Goal: Task Accomplishment & Management: Manage account settings

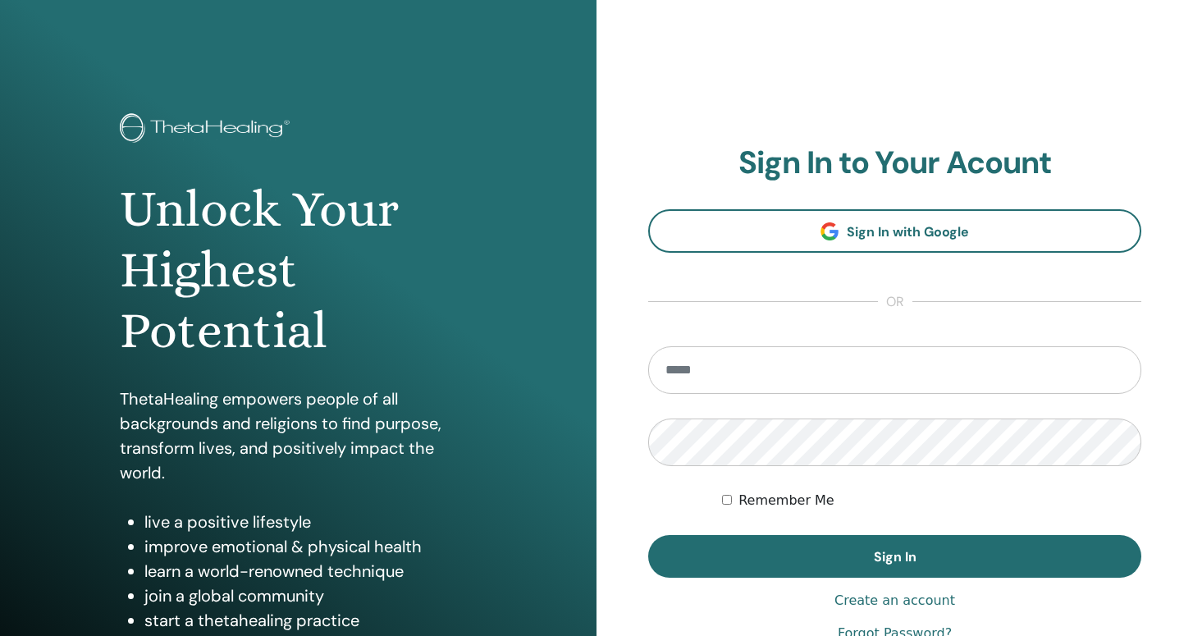
click at [675, 376] on input "email" at bounding box center [894, 370] width 493 height 48
type input "**********"
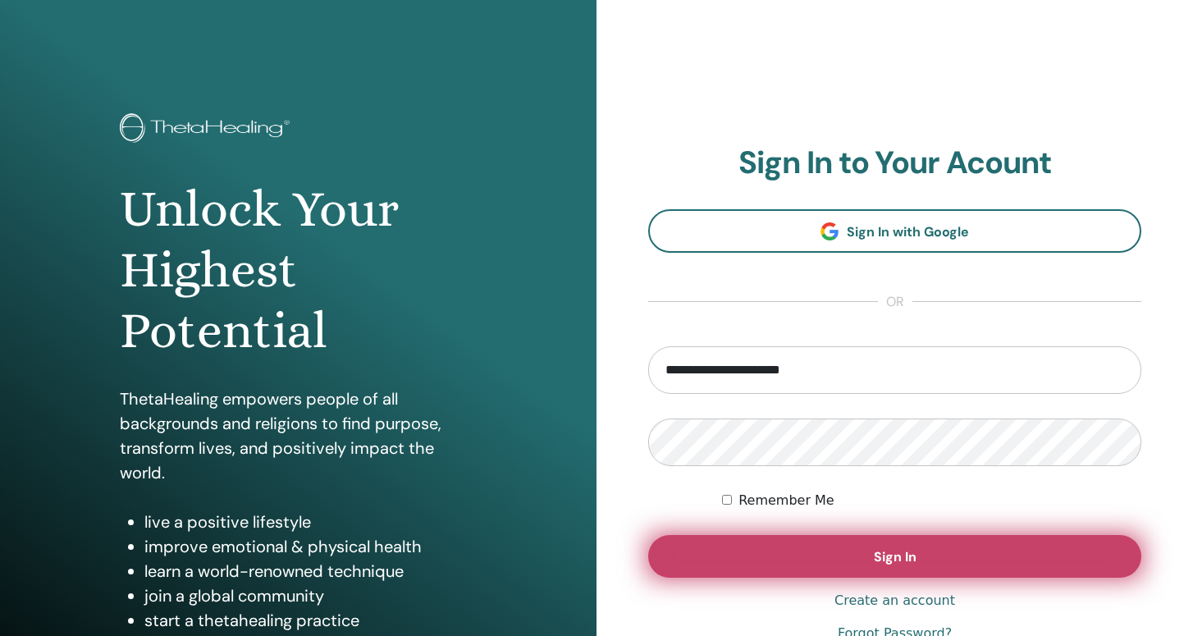
click at [821, 562] on button "Sign In" at bounding box center [894, 556] width 493 height 43
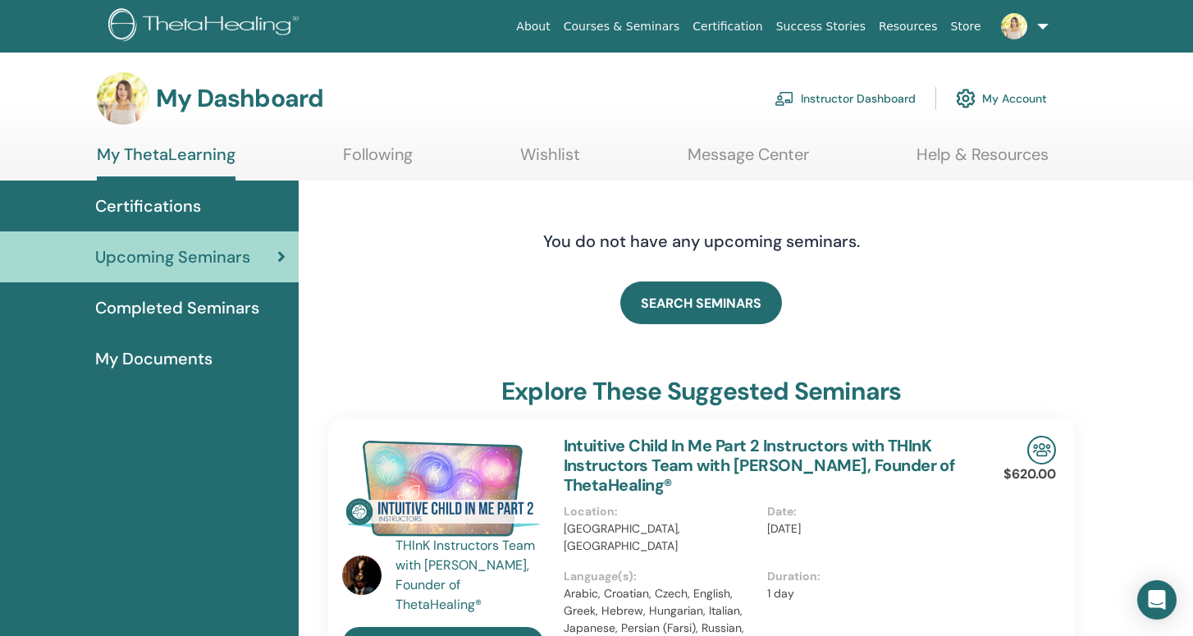
click at [890, 100] on link "Instructor Dashboard" at bounding box center [845, 98] width 141 height 36
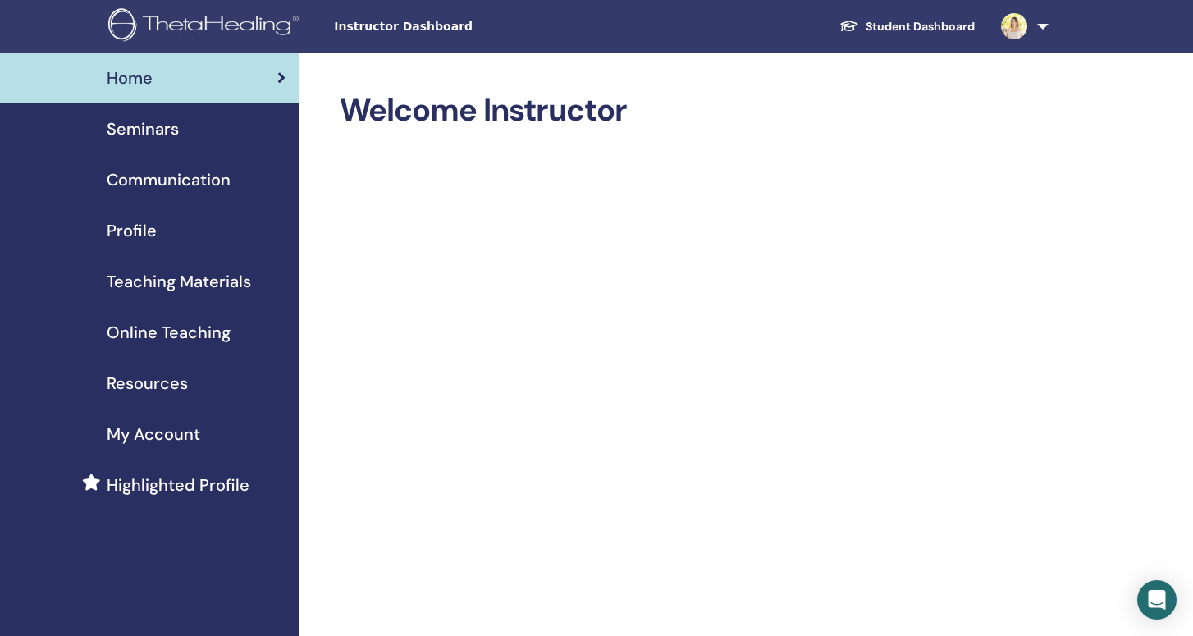
click at [153, 131] on span "Seminars" at bounding box center [143, 129] width 72 height 25
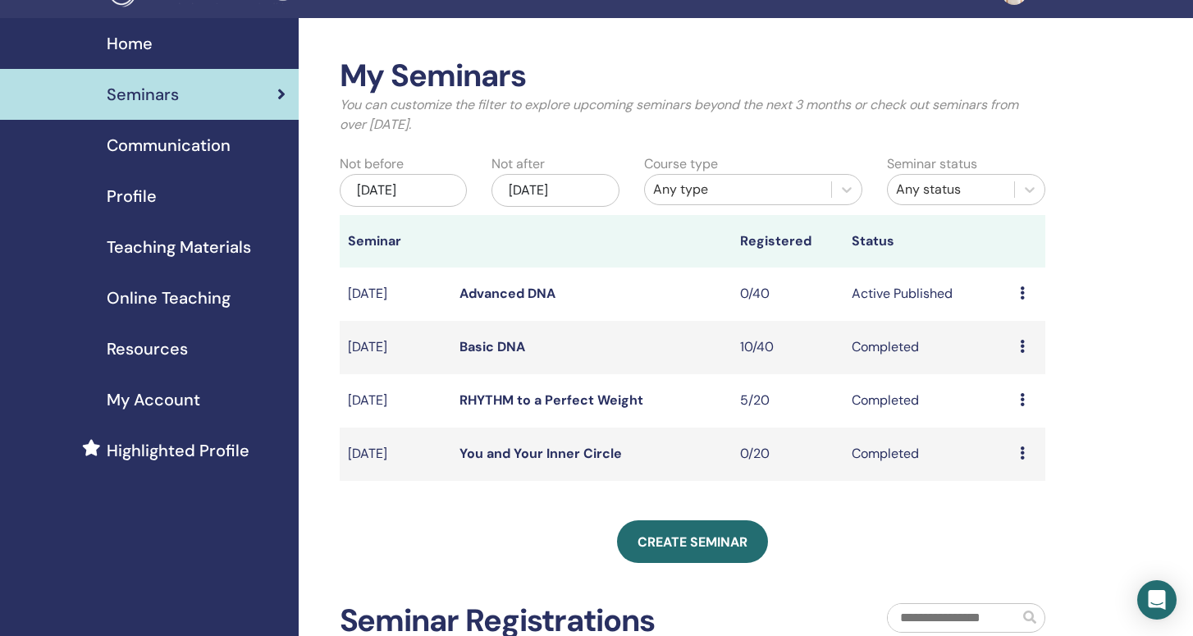
scroll to position [39, 0]
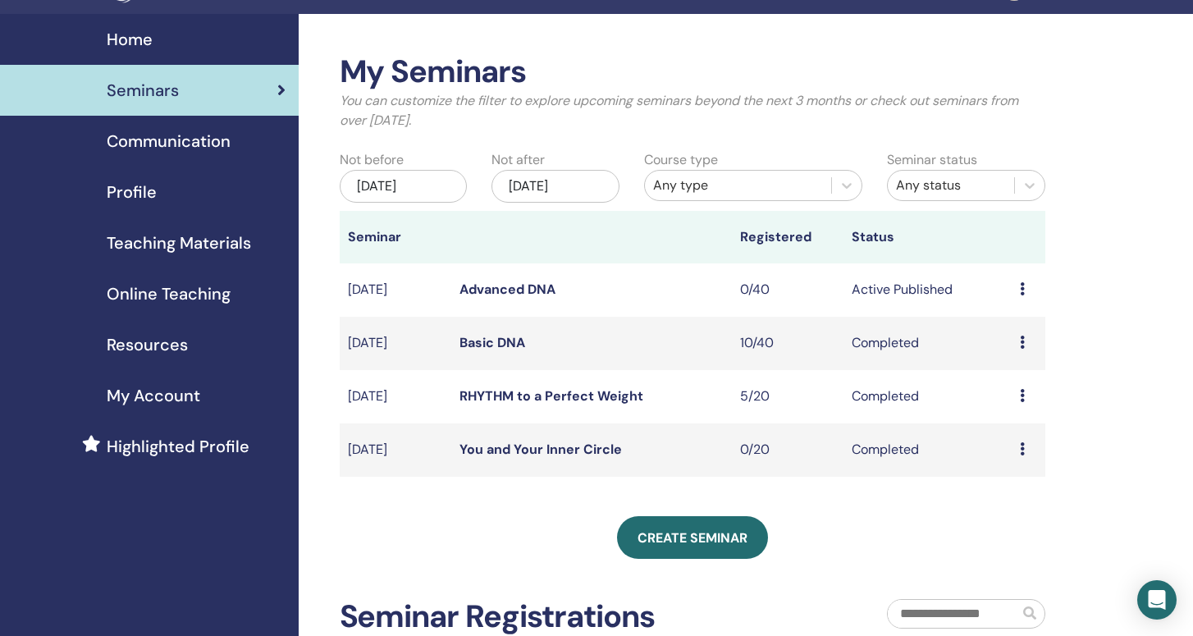
click at [597, 183] on div "Nov/19, 2025" at bounding box center [556, 186] width 128 height 33
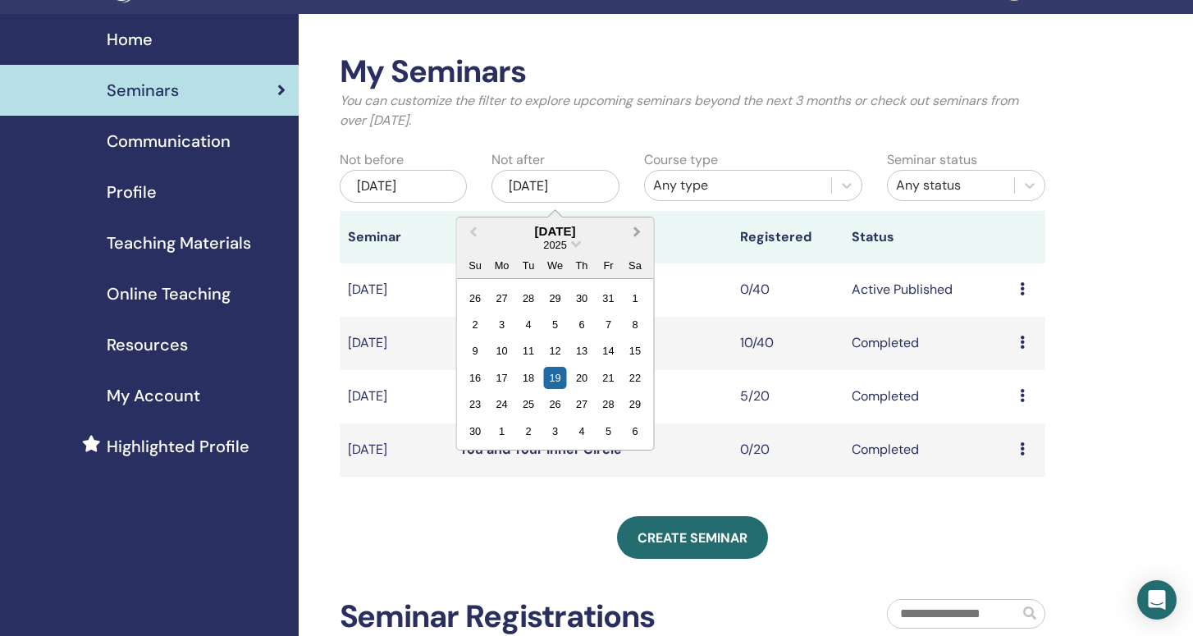
click at [638, 226] on button "Next Month" at bounding box center [639, 232] width 26 height 26
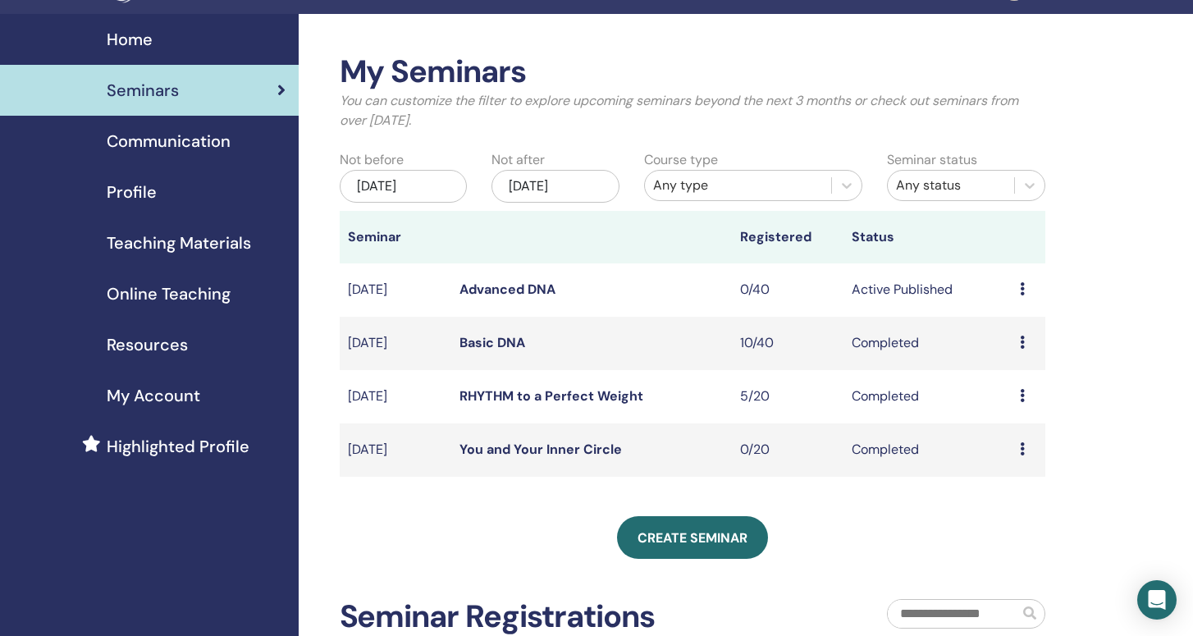
click at [877, 551] on div "Create seminar" at bounding box center [693, 537] width 707 height 43
click at [597, 190] on div "Nov/19, 2025" at bounding box center [556, 186] width 128 height 33
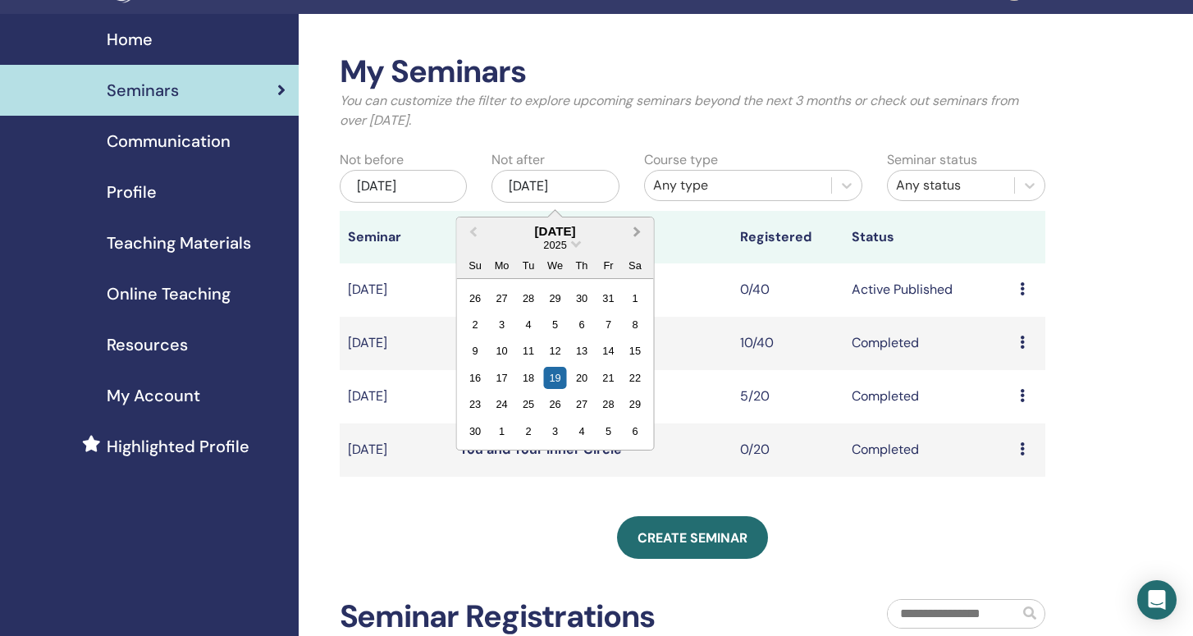
click at [638, 228] on span "Next Month" at bounding box center [638, 230] width 0 height 17
click at [584, 349] on div "19" at bounding box center [581, 351] width 22 height 22
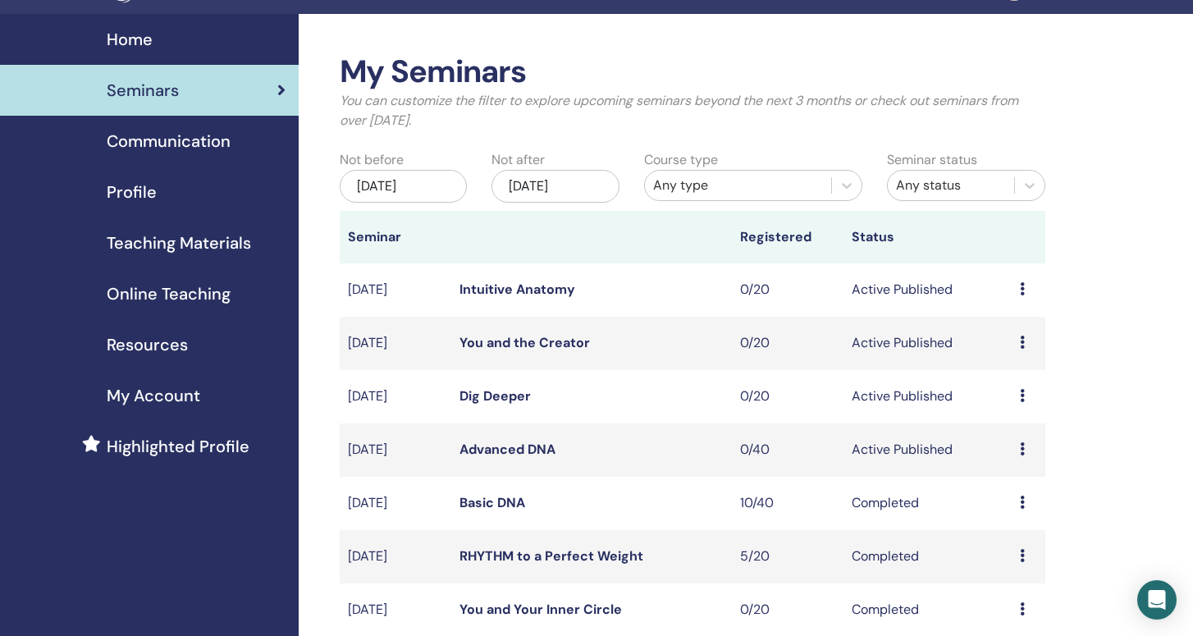
click at [162, 34] on div "Home" at bounding box center [149, 39] width 272 height 25
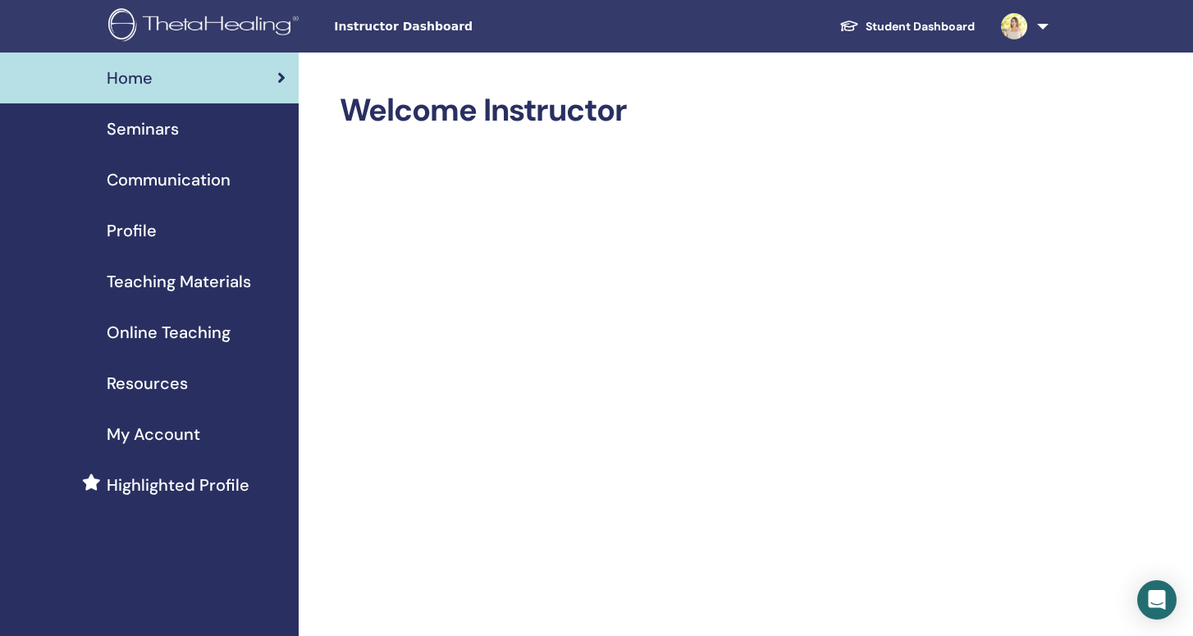
click at [1036, 36] on link at bounding box center [1021, 26] width 67 height 53
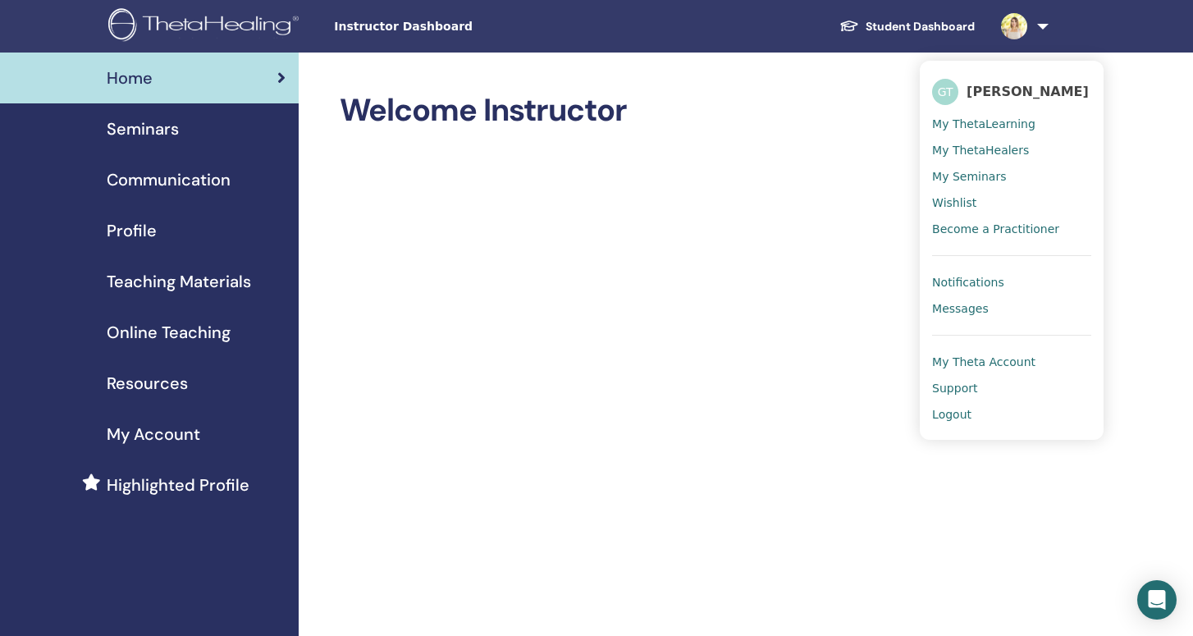
click at [989, 305] on link "Messages" at bounding box center [1011, 308] width 159 height 26
